Goal: Information Seeking & Learning: Understand process/instructions

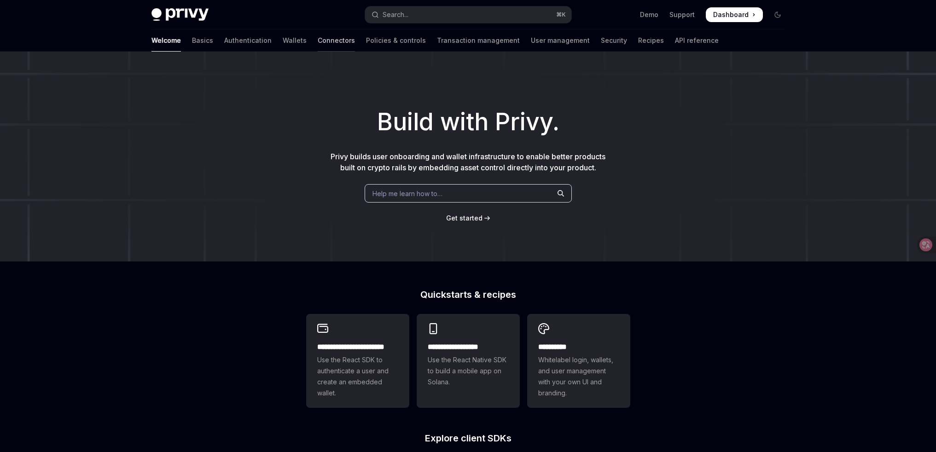
type textarea "*"
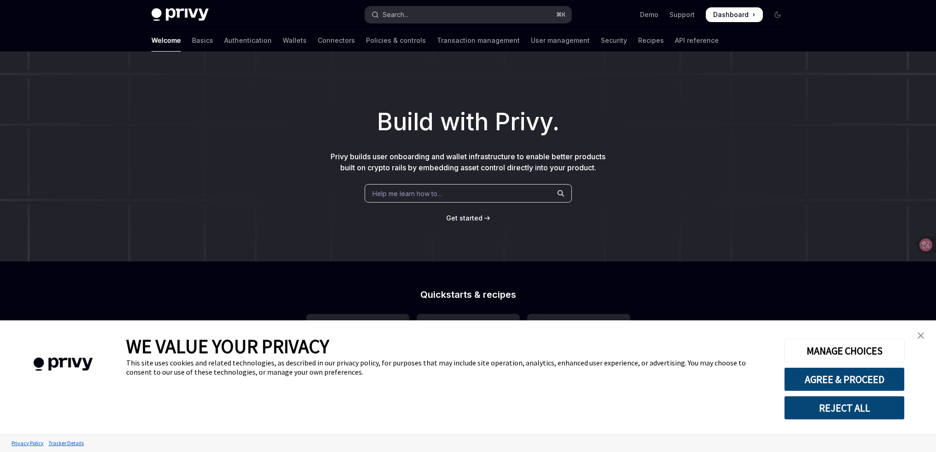
click at [511, 19] on button "Search... ⌘ K" at bounding box center [468, 14] width 206 height 17
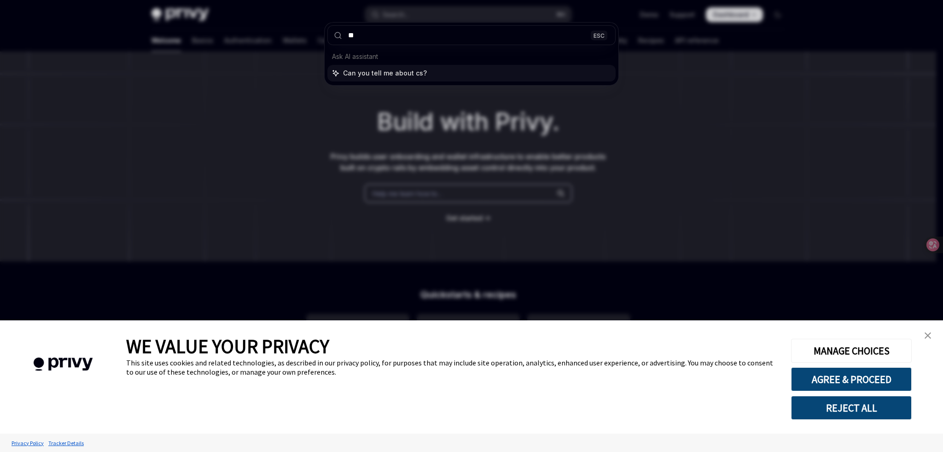
type input "***"
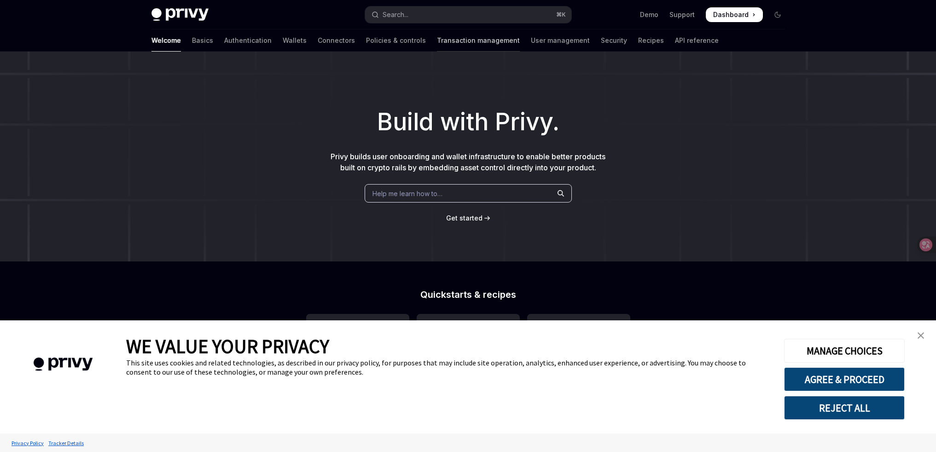
type textarea "*"
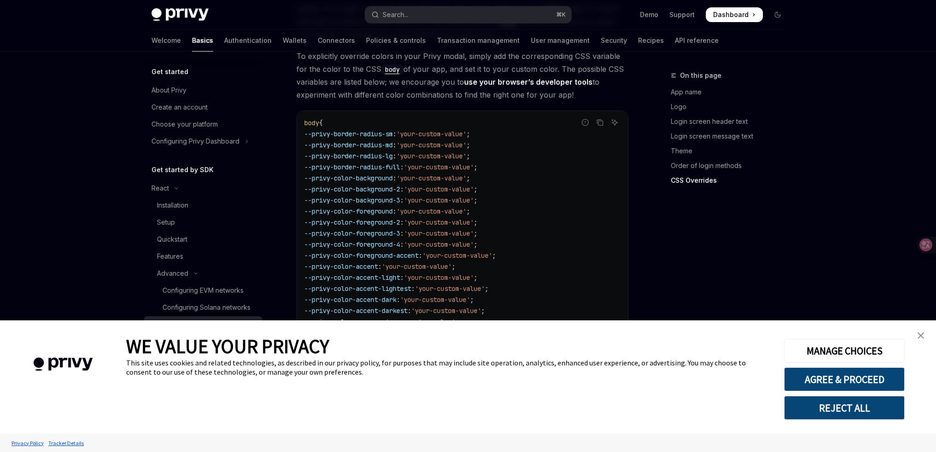
scroll to position [2306, 0]
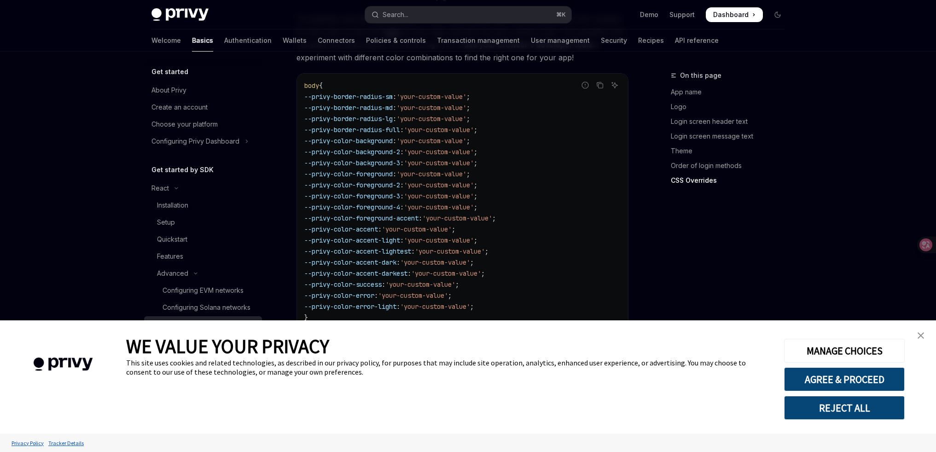
click at [917, 336] on link "close banner" at bounding box center [921, 336] width 18 height 18
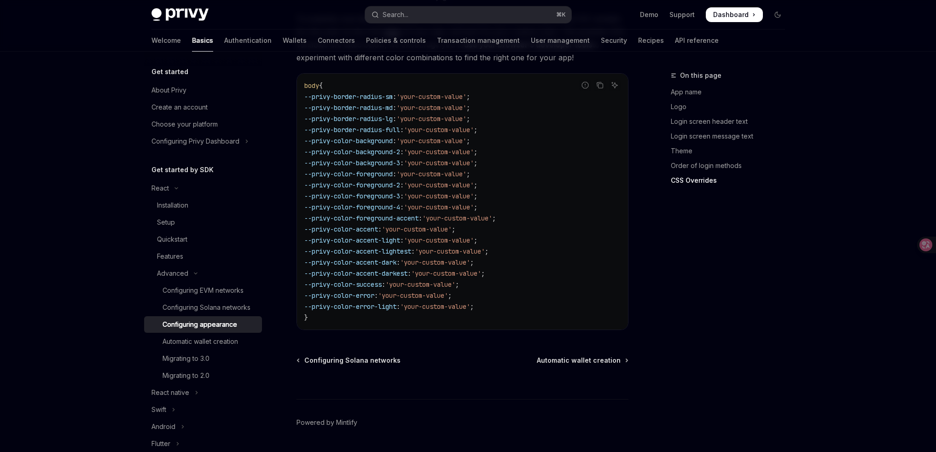
scroll to position [2233, 0]
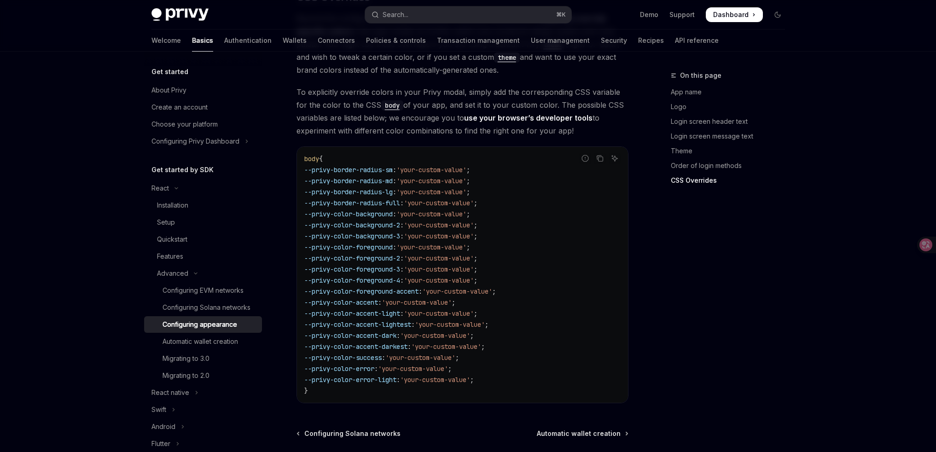
click at [315, 155] on span "body" at bounding box center [311, 159] width 15 height 8
click at [373, 153] on code "body { --privy-border-radius-sm : 'your-custom-value' ; --privy-border-radius-m…" at bounding box center [462, 274] width 316 height 243
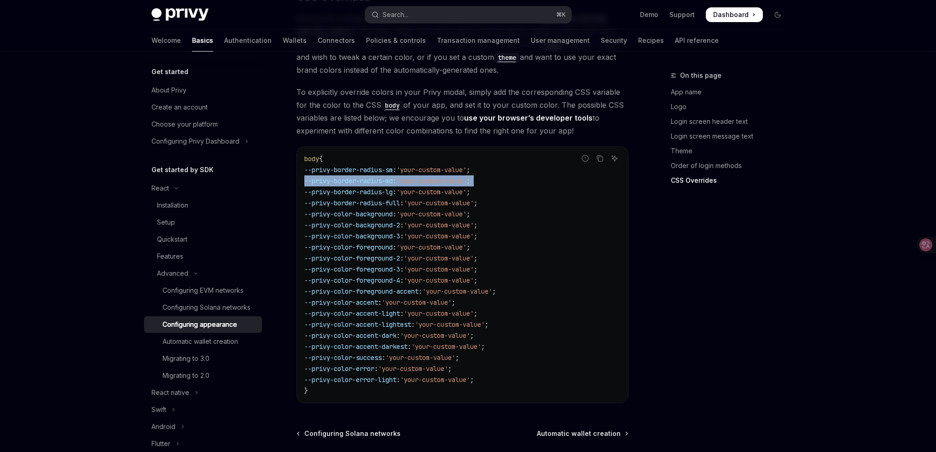
click at [373, 153] on code "body { --privy-border-radius-sm : 'your-custom-value' ; --privy-border-radius-m…" at bounding box center [462, 274] width 316 height 243
click at [391, 166] on span "--privy-border-radius-sm" at bounding box center [348, 170] width 88 height 8
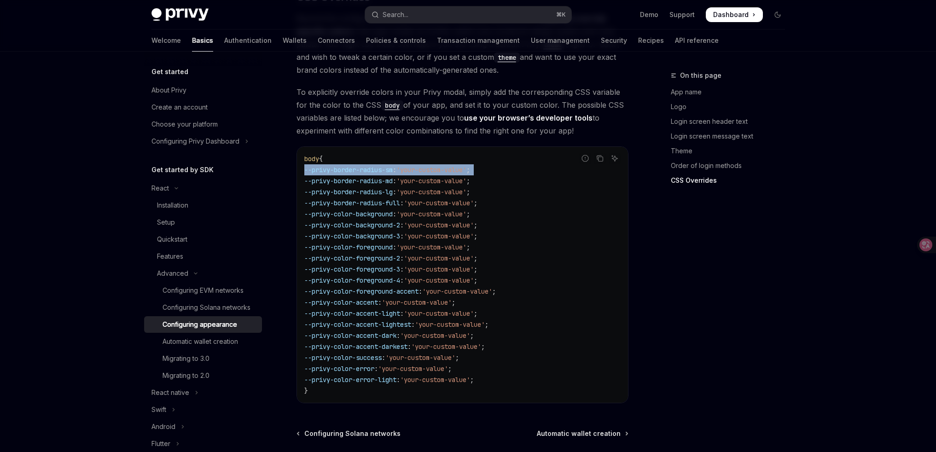
click at [391, 166] on span "--privy-border-radius-sm" at bounding box center [348, 170] width 88 height 8
click at [432, 166] on span "'your-custom-value'" at bounding box center [432, 170] width 70 height 8
click at [397, 166] on span ":" at bounding box center [395, 170] width 4 height 8
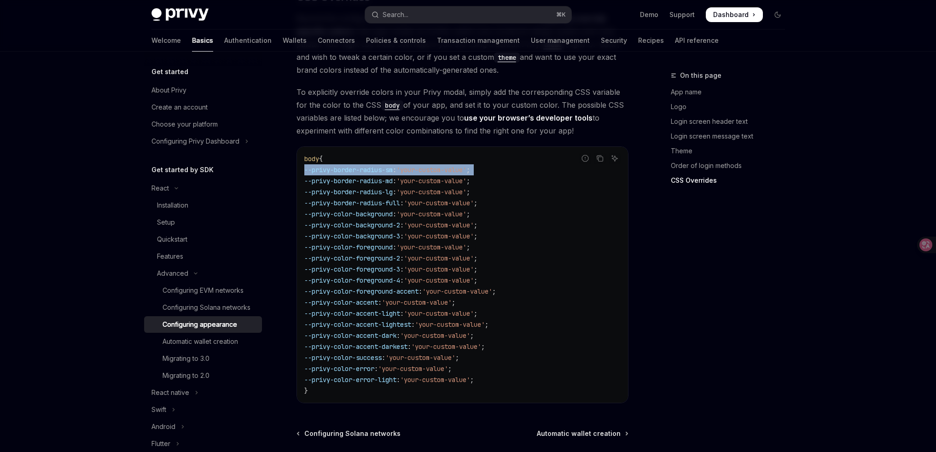
click at [397, 166] on span ":" at bounding box center [395, 170] width 4 height 8
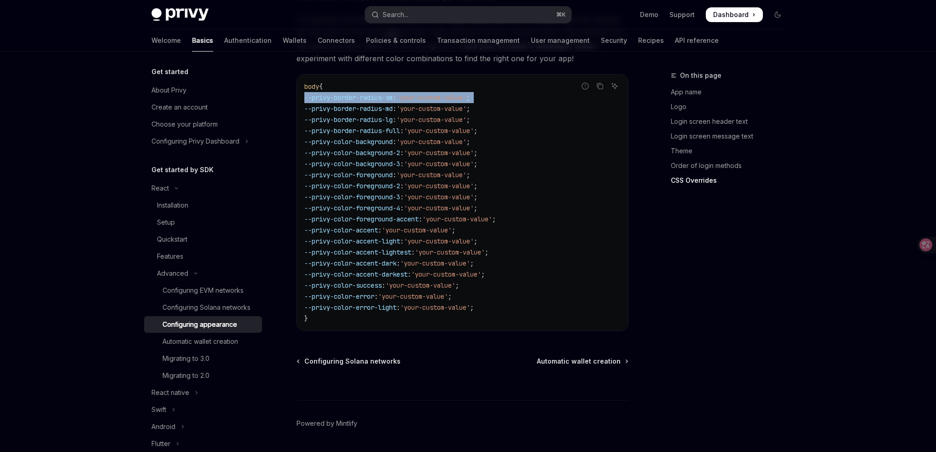
scroll to position [2306, 0]
click at [450, 225] on span "'your-custom-value'" at bounding box center [417, 229] width 70 height 8
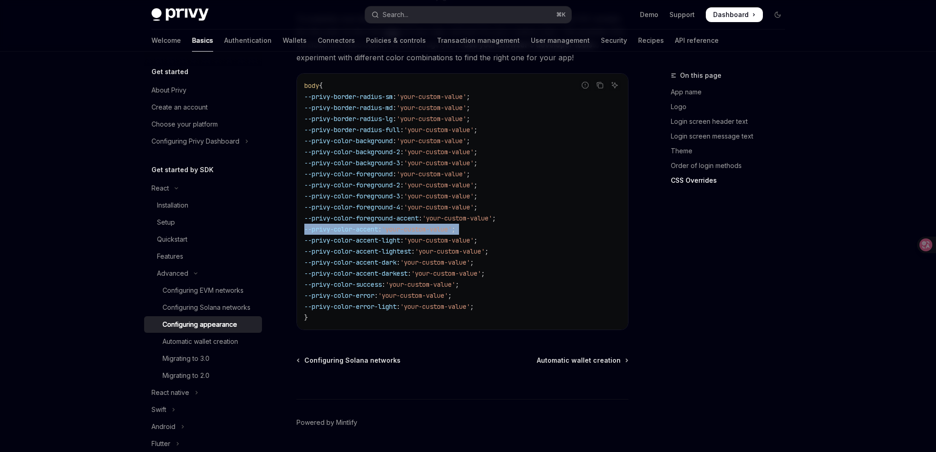
click at [450, 225] on span "'your-custom-value'" at bounding box center [417, 229] width 70 height 8
click at [491, 229] on code "body { --privy-border-radius-sm : 'your-custom-value' ; --privy-border-radius-m…" at bounding box center [462, 201] width 316 height 243
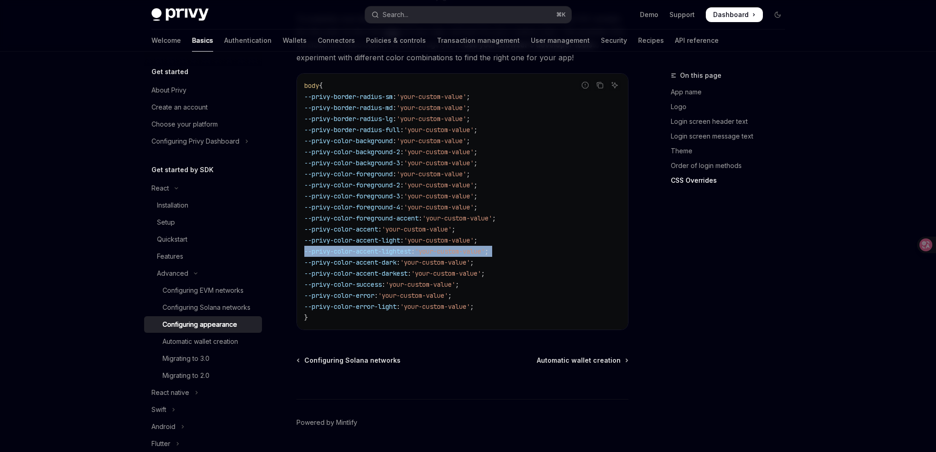
click at [491, 229] on code "body { --privy-border-radius-sm : 'your-custom-value' ; --privy-border-radius-m…" at bounding box center [462, 201] width 316 height 243
click at [470, 303] on span "'your-custom-value'" at bounding box center [435, 307] width 70 height 8
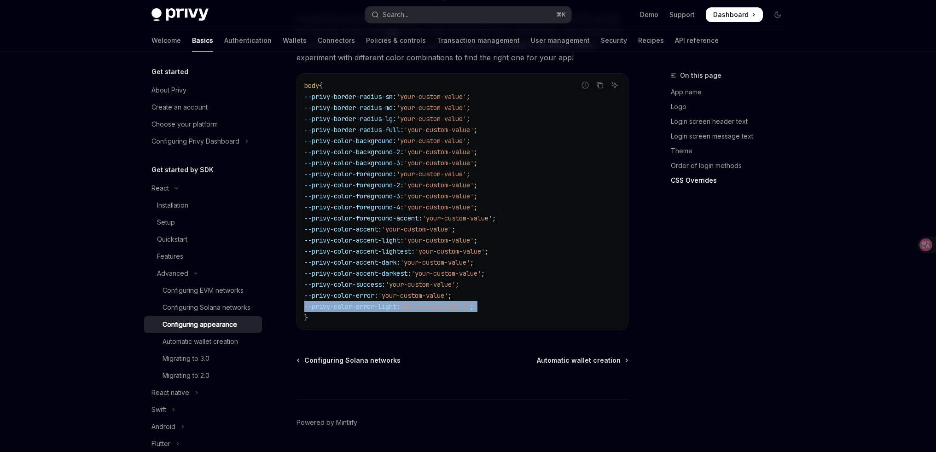
click at [470, 303] on span "'your-custom-value'" at bounding box center [435, 307] width 70 height 8
click at [404, 192] on span ":" at bounding box center [402, 196] width 4 height 8
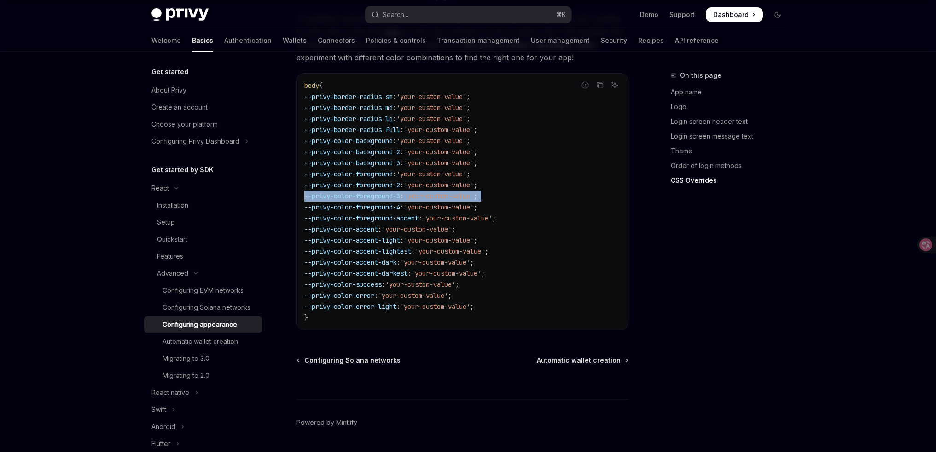
click at [404, 192] on span ":" at bounding box center [402, 196] width 4 height 8
click at [461, 137] on span "'your-custom-value'" at bounding box center [432, 141] width 70 height 8
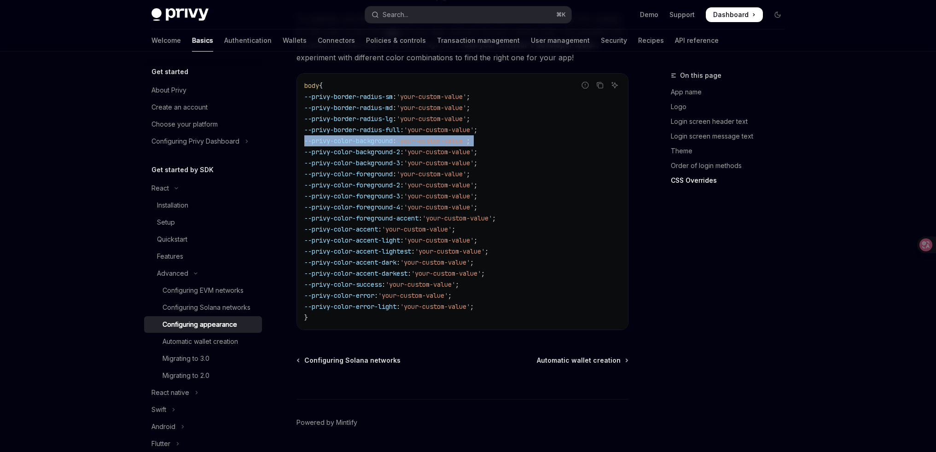
click at [461, 137] on span "'your-custom-value'" at bounding box center [432, 141] width 70 height 8
click at [368, 137] on span "--privy-color-background" at bounding box center [348, 141] width 88 height 8
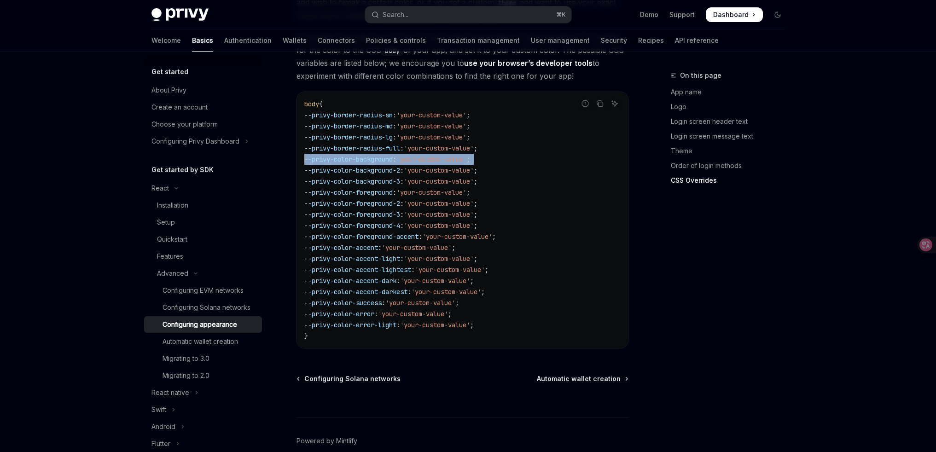
scroll to position [2287, 0]
click at [421, 156] on span "'your-custom-value'" at bounding box center [432, 160] width 70 height 8
click at [391, 156] on span "--privy-color-background" at bounding box center [348, 160] width 88 height 8
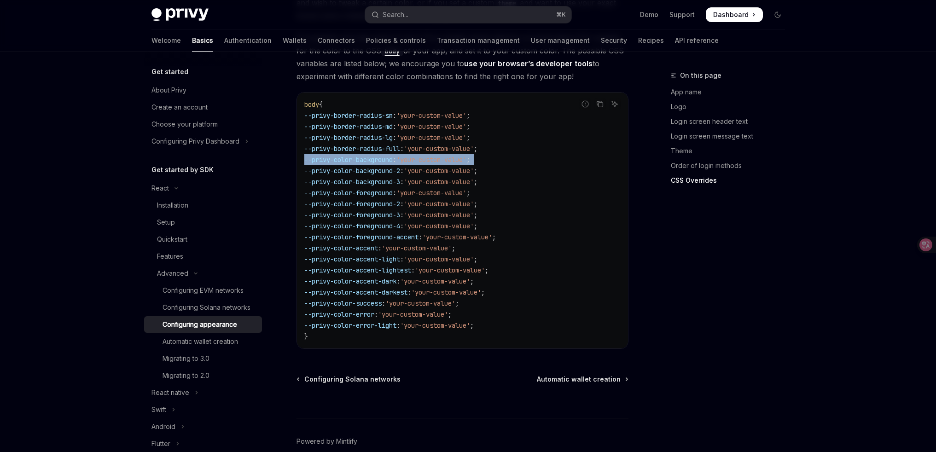
click at [391, 156] on span "--privy-color-background" at bounding box center [348, 160] width 88 height 8
click at [503, 141] on code "body { --privy-border-radius-sm : 'your-custom-value' ; --privy-border-radius-m…" at bounding box center [462, 220] width 316 height 243
